Goal: Navigation & Orientation: Find specific page/section

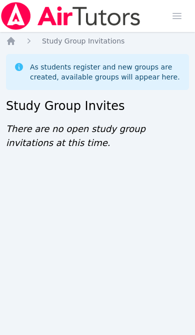
click at [14, 39] on icon "Breadcrumb" at bounding box center [11, 41] width 10 height 10
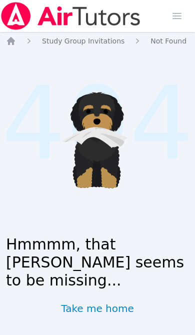
click at [15, 43] on icon "Breadcrumb" at bounding box center [11, 41] width 10 height 10
